Goal: Book appointment/travel/reservation

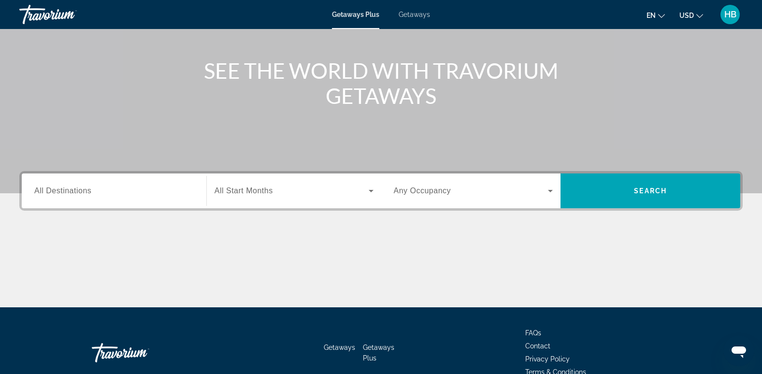
scroll to position [145, 0]
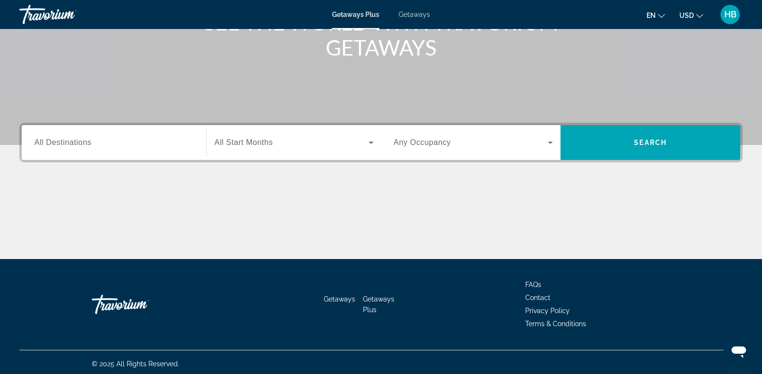
click at [43, 144] on span "All Destinations" at bounding box center [62, 142] width 57 height 8
click at [43, 144] on input "Destination All Destinations" at bounding box center [114, 143] width 160 height 12
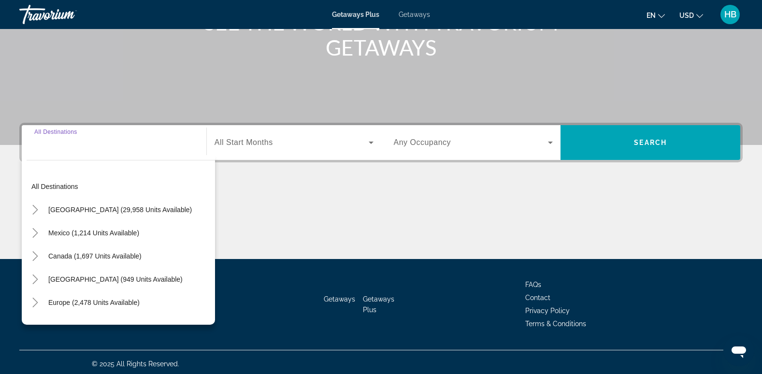
scroll to position [148, 0]
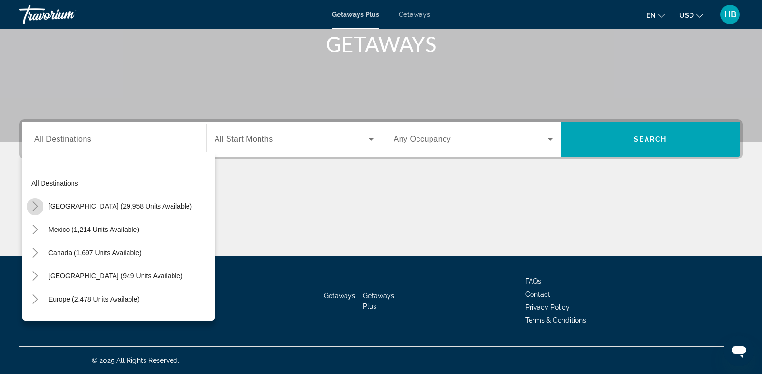
click at [35, 206] on icon "Toggle United States (29,958 units available)" at bounding box center [35, 207] width 10 height 10
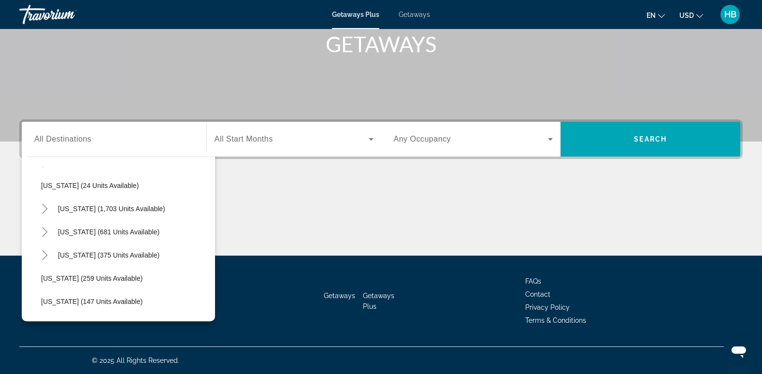
scroll to position [677, 0]
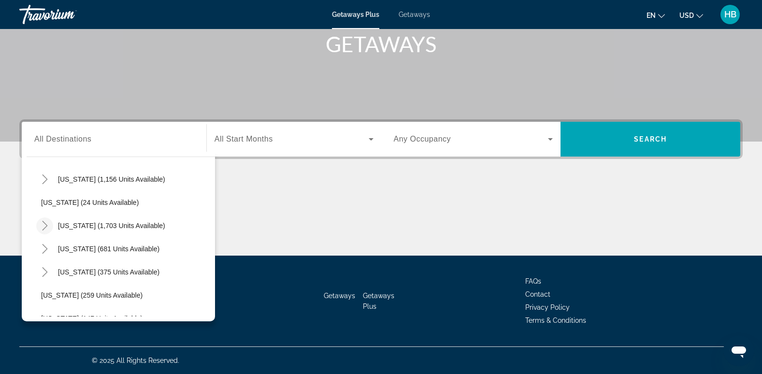
click at [42, 224] on icon "Toggle South Carolina (1,703 units available)" at bounding box center [45, 226] width 10 height 10
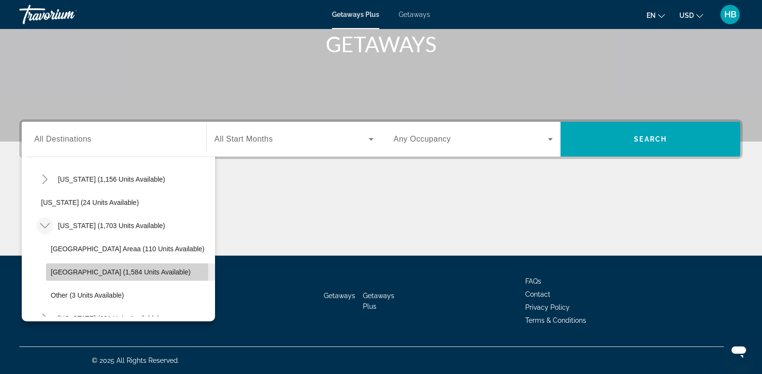
click at [79, 272] on span "Myrtle Beach Area (1,584 units available)" at bounding box center [121, 272] width 140 height 8
type input "**********"
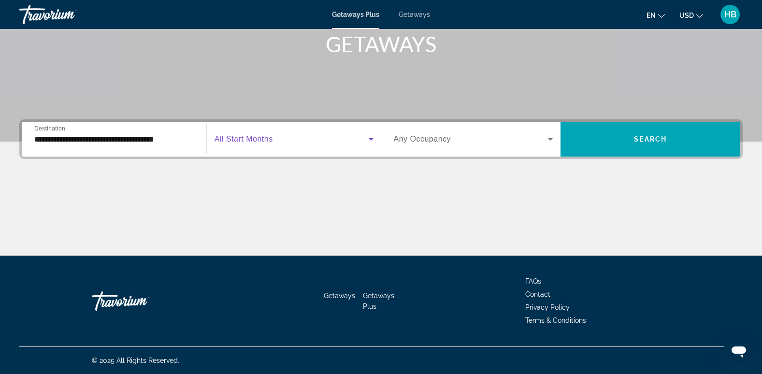
click at [224, 133] on span "Search widget" at bounding box center [292, 139] width 154 height 12
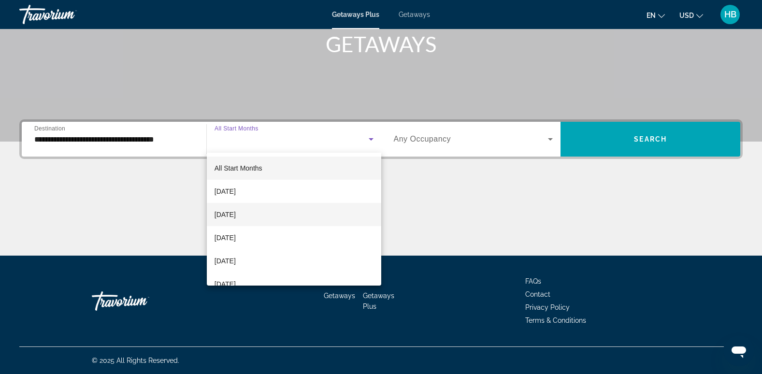
click at [236, 216] on span "[DATE]" at bounding box center [225, 215] width 21 height 12
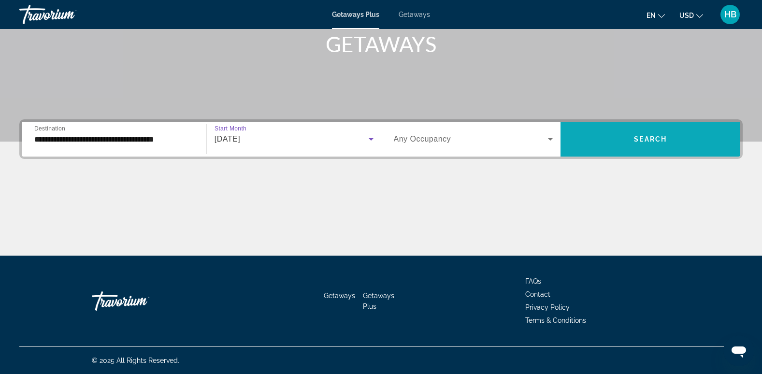
click at [657, 134] on span "Search widget" at bounding box center [651, 139] width 180 height 23
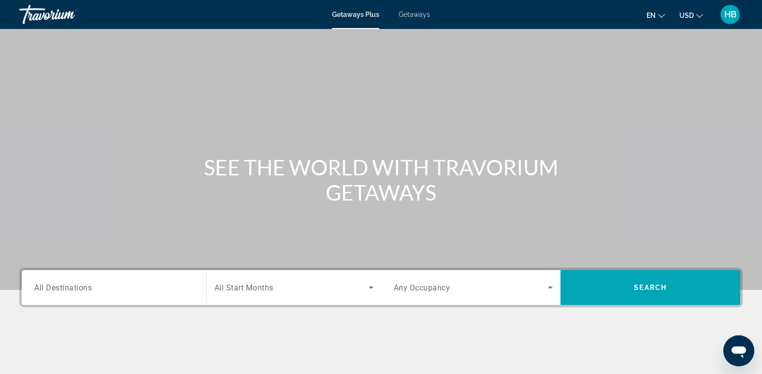
click at [73, 279] on div "Search widget" at bounding box center [114, 288] width 160 height 28
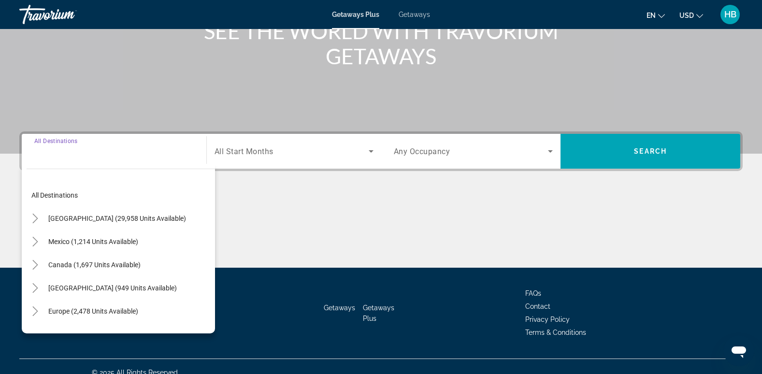
scroll to position [148, 0]
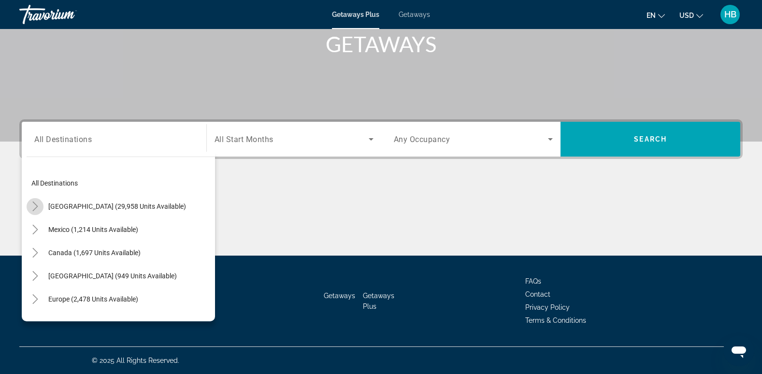
click at [37, 204] on icon "Toggle United States (29,958 units available)" at bounding box center [35, 207] width 10 height 10
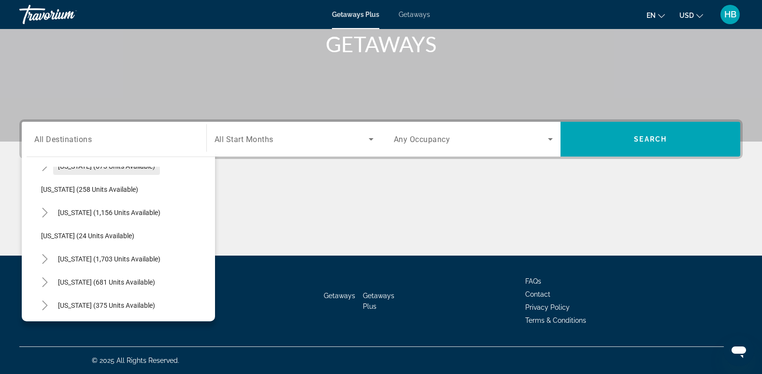
scroll to position [660, 0]
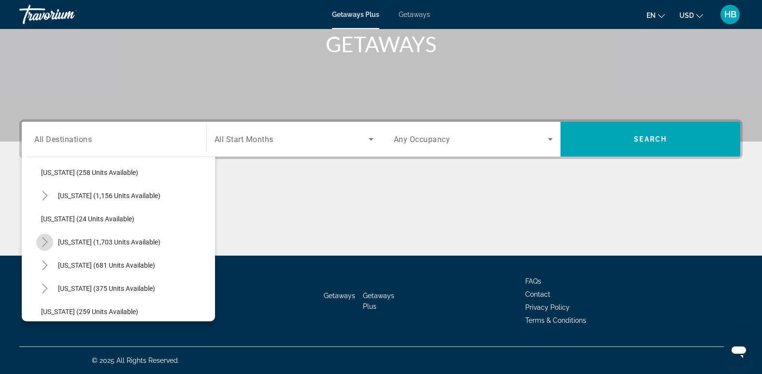
click at [47, 240] on icon "Toggle South Carolina (1,703 units available)" at bounding box center [45, 242] width 10 height 10
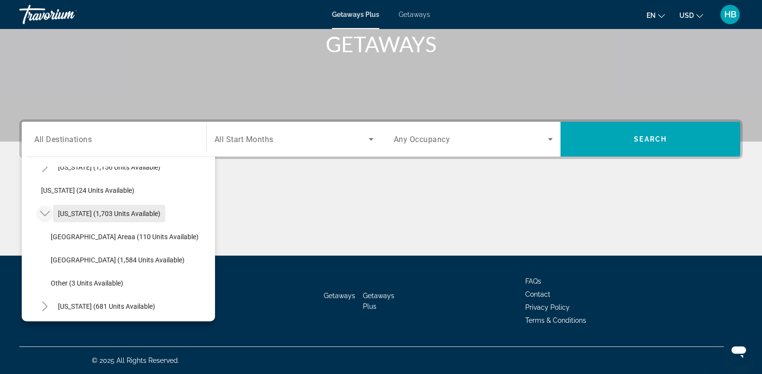
scroll to position [690, 0]
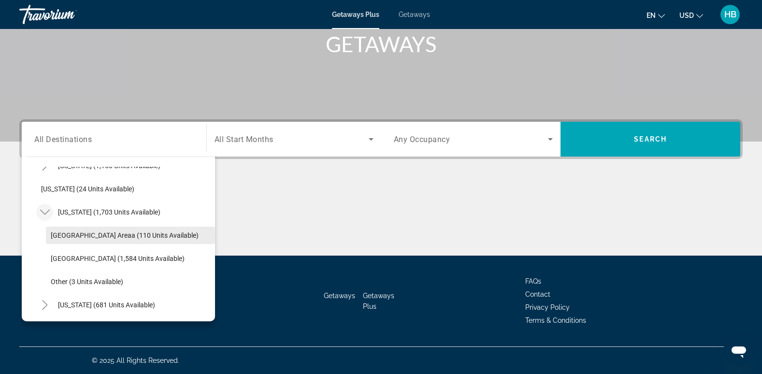
click at [81, 233] on span "Hilton Head Areaa (110 units available)" at bounding box center [125, 236] width 148 height 8
type input "**********"
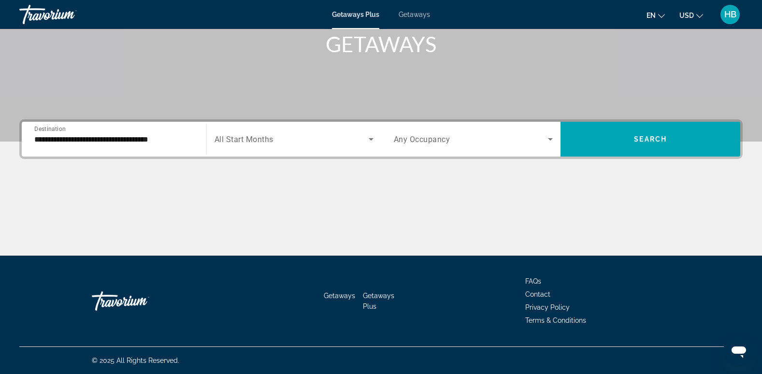
click at [253, 132] on div "Search widget" at bounding box center [294, 139] width 159 height 27
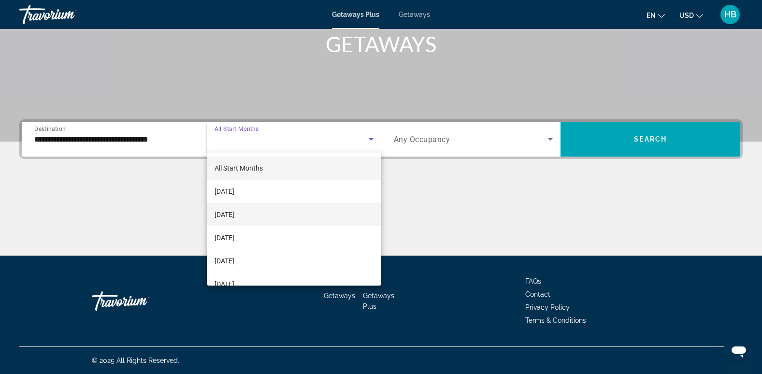
click at [261, 213] on mat-option "[DATE]" at bounding box center [294, 214] width 175 height 23
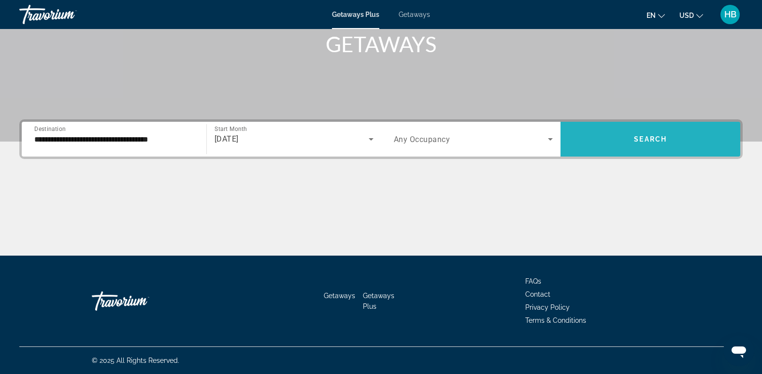
click at [641, 144] on span "Search widget" at bounding box center [651, 139] width 180 height 23
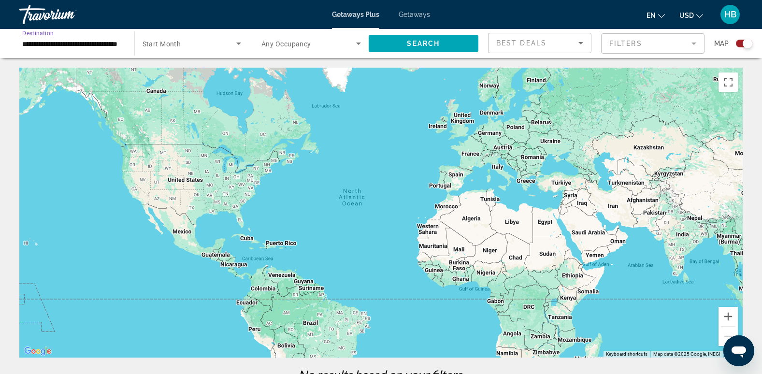
click at [46, 41] on input "**********" at bounding box center [72, 44] width 100 height 12
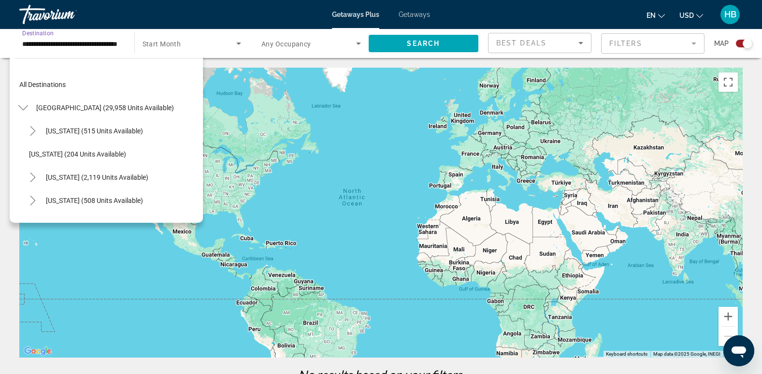
scroll to position [684, 0]
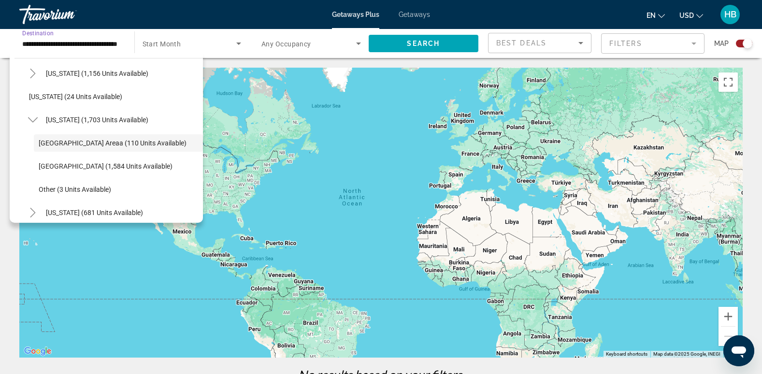
click at [419, 15] on span "Getaways" at bounding box center [414, 15] width 31 height 8
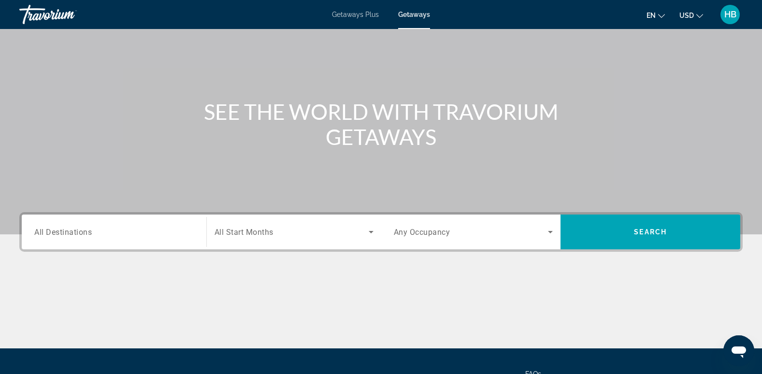
scroll to position [62, 0]
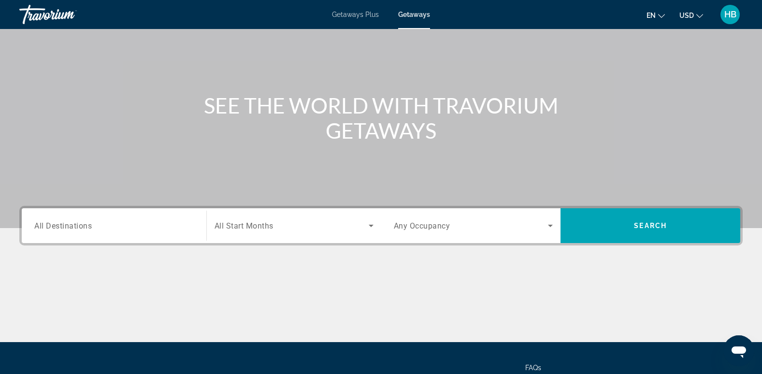
click at [36, 221] on span "All Destinations" at bounding box center [63, 225] width 58 height 9
click at [36, 221] on input "Destination All Destinations" at bounding box center [114, 226] width 160 height 12
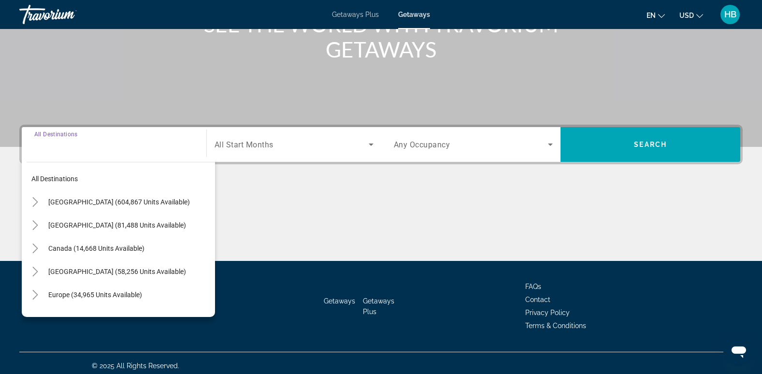
scroll to position [148, 0]
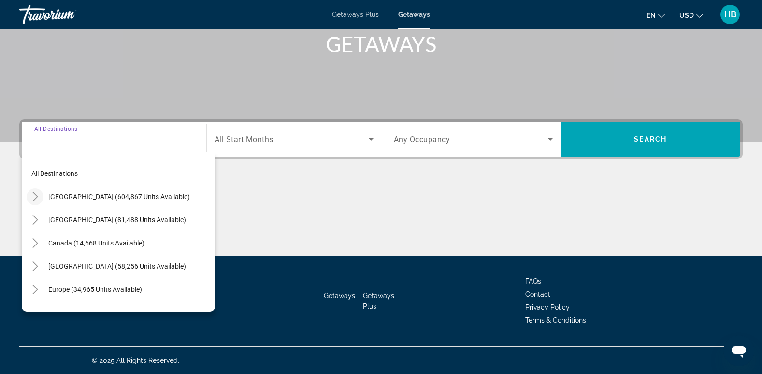
click at [33, 198] on icon "Toggle United States (604,867 units available)" at bounding box center [35, 197] width 10 height 10
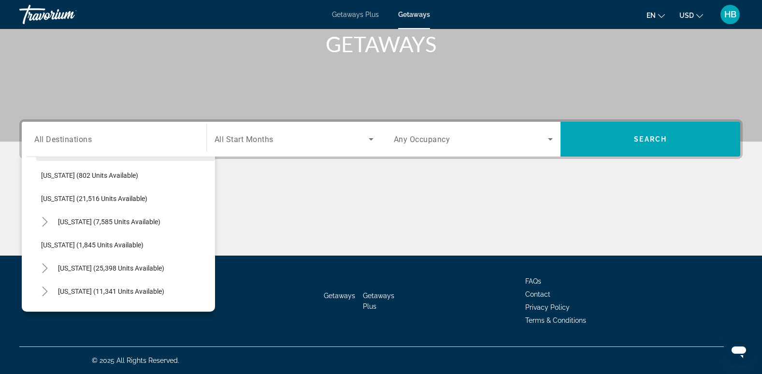
scroll to position [741, 0]
click at [42, 263] on mat-icon "Toggle South Carolina (25,398 units available)" at bounding box center [44, 268] width 17 height 17
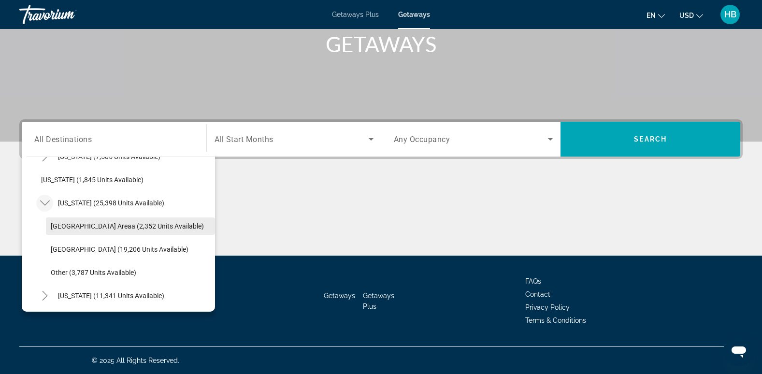
scroll to position [807, 0]
click at [102, 221] on span "[GEOGRAPHIC_DATA] Areaa (2,352 units available)" at bounding box center [127, 225] width 153 height 8
type input "**********"
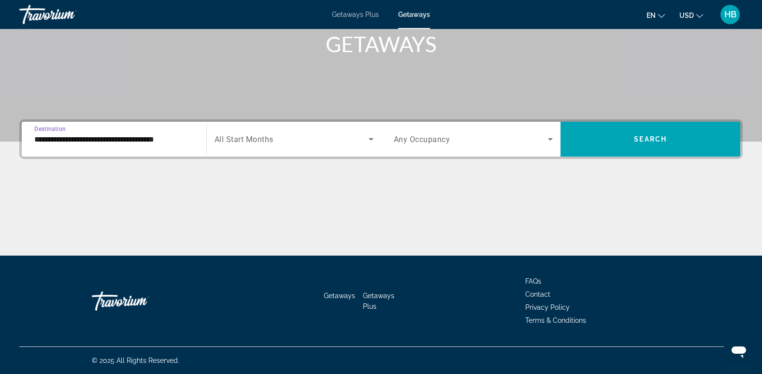
click at [257, 136] on span "All Start Months" at bounding box center [244, 139] width 59 height 9
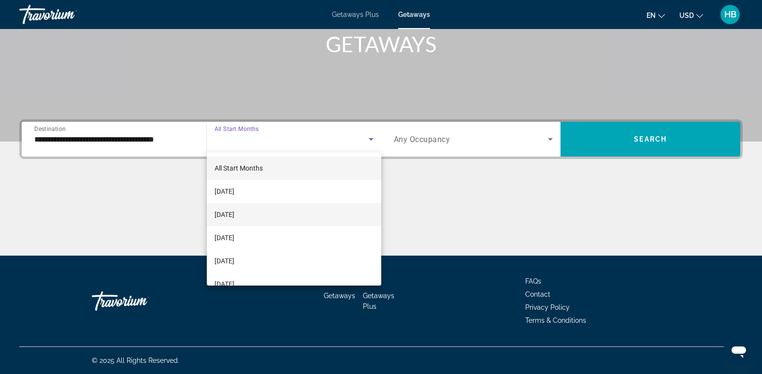
click at [234, 216] on span "[DATE]" at bounding box center [225, 215] width 20 height 12
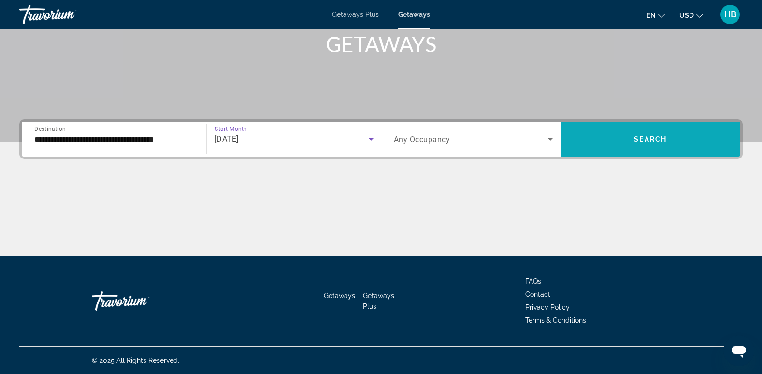
click at [640, 132] on span "Search widget" at bounding box center [651, 139] width 180 height 23
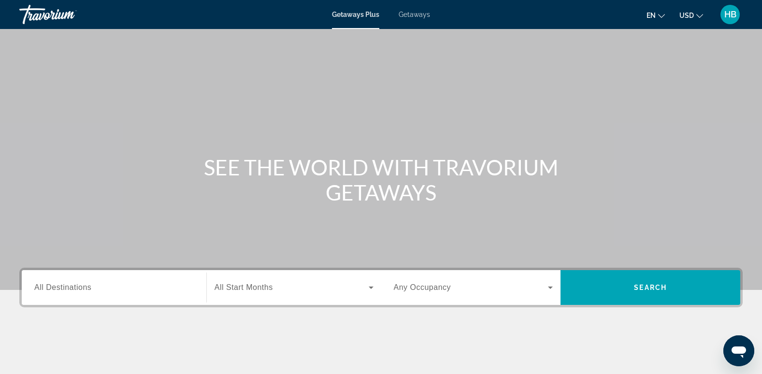
click at [412, 17] on span "Getaways" at bounding box center [414, 15] width 31 height 8
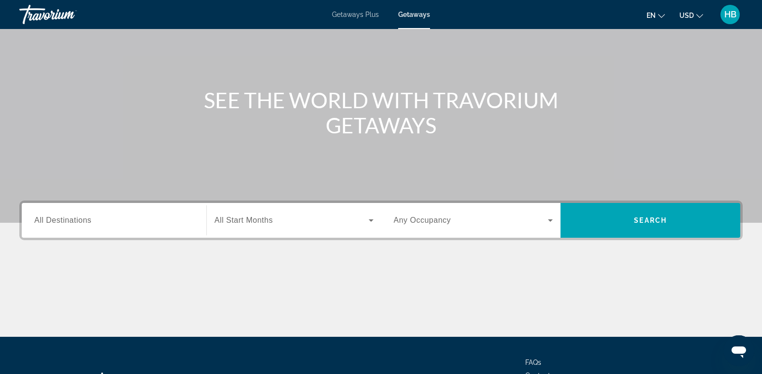
click at [68, 220] on span "All Destinations" at bounding box center [62, 220] width 57 height 8
click at [68, 220] on input "Destination All Destinations" at bounding box center [114, 221] width 160 height 12
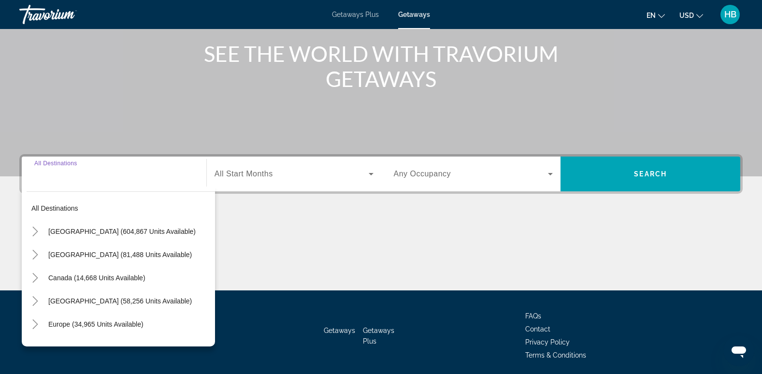
scroll to position [148, 0]
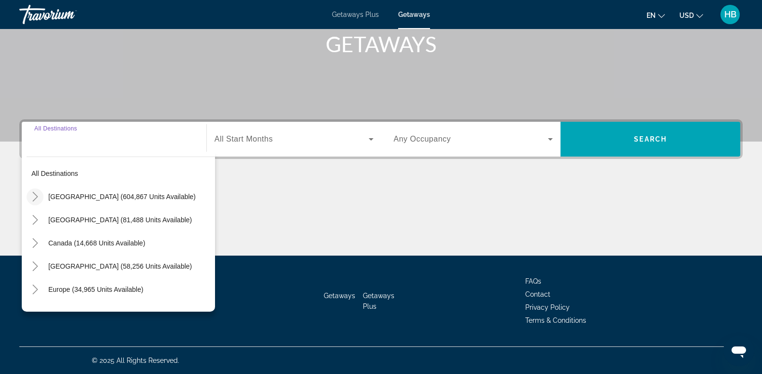
click at [31, 197] on icon "Toggle United States (604,867 units available)" at bounding box center [35, 197] width 10 height 10
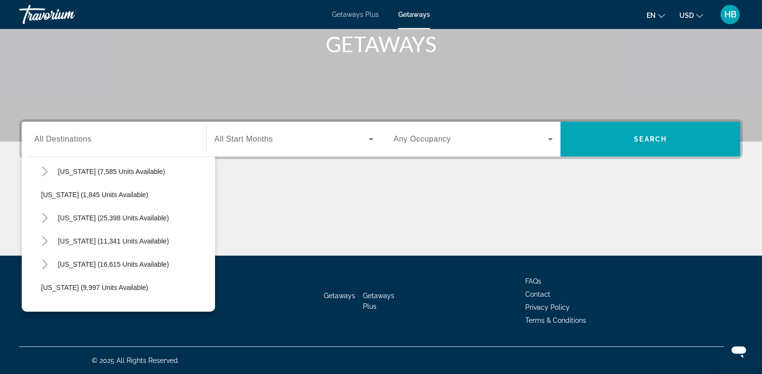
scroll to position [791, 0]
click at [40, 213] on icon "Toggle South Carolina (25,398 units available)" at bounding box center [45, 218] width 10 height 10
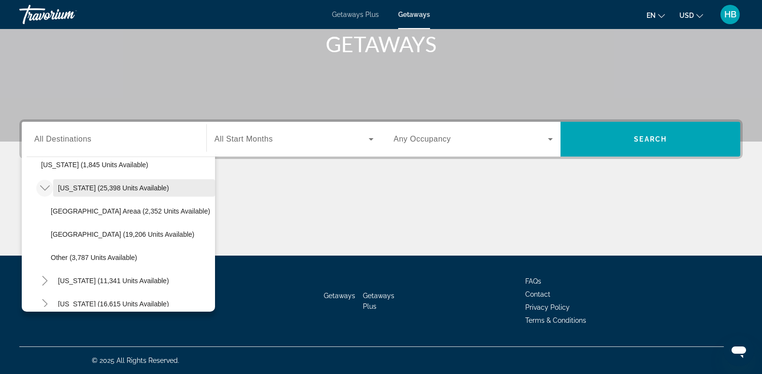
scroll to position [821, 0]
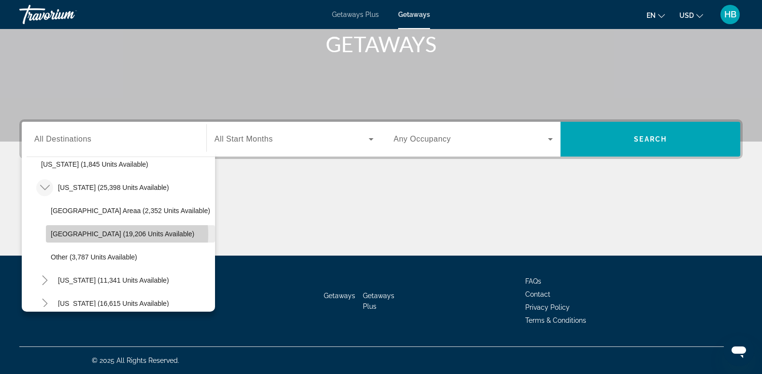
click at [113, 234] on span "[GEOGRAPHIC_DATA] (19,206 units available)" at bounding box center [123, 234] width 144 height 8
type input "**********"
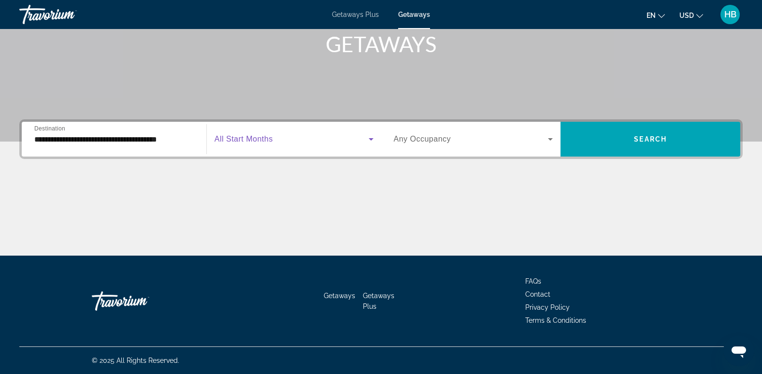
click at [281, 145] on span "Search widget" at bounding box center [292, 139] width 154 height 12
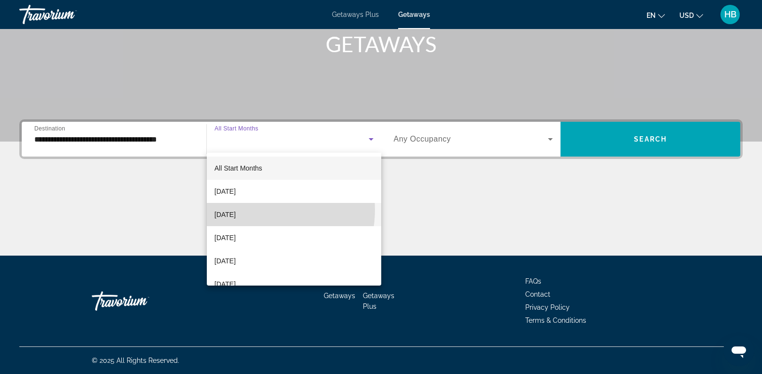
click at [256, 210] on mat-option "[DATE]" at bounding box center [294, 214] width 175 height 23
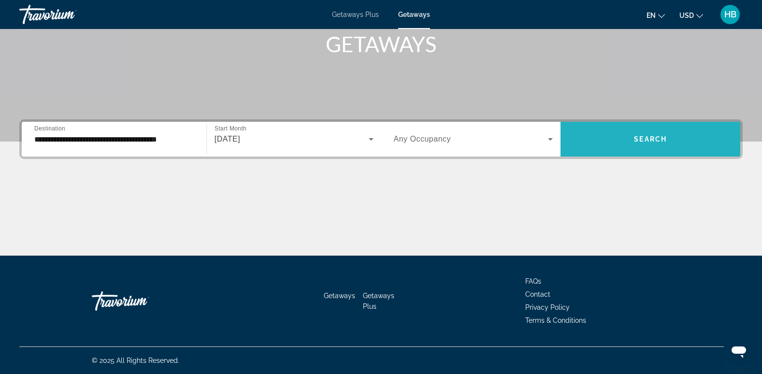
click at [634, 132] on span "Search widget" at bounding box center [651, 139] width 180 height 23
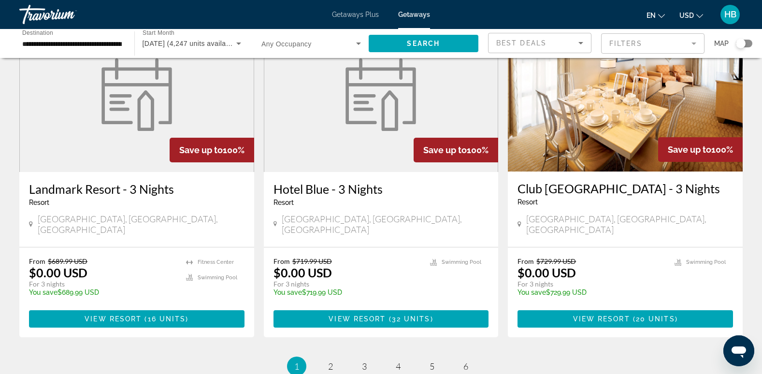
scroll to position [1178, 0]
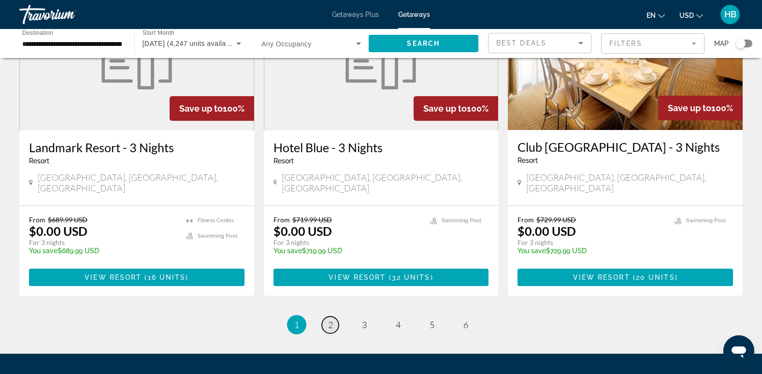
click at [328, 320] on span "2" at bounding box center [330, 325] width 5 height 11
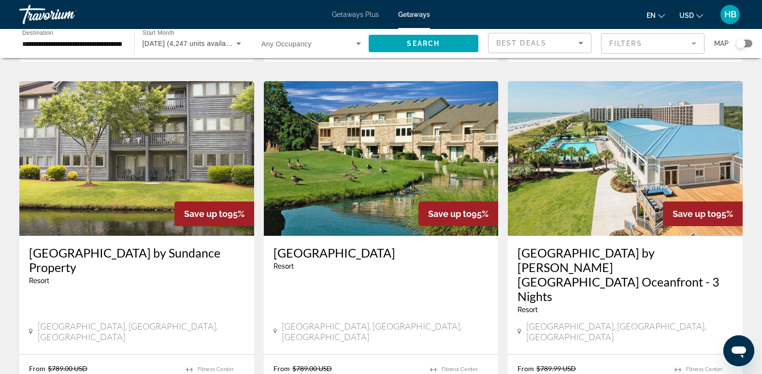
scroll to position [1043, 0]
click at [420, 136] on img "Main content" at bounding box center [381, 159] width 235 height 155
